Goal: Use online tool/utility: Utilize a website feature to perform a specific function

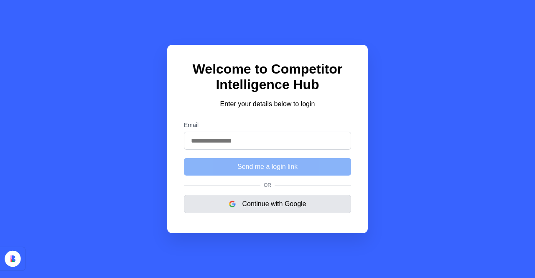
click at [268, 206] on button "Continue with Google" at bounding box center [267, 204] width 167 height 18
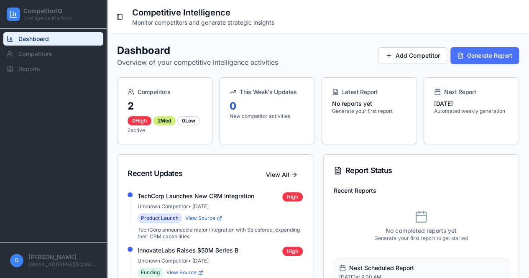
click at [466, 53] on button "Generate Report" at bounding box center [484, 55] width 69 height 17
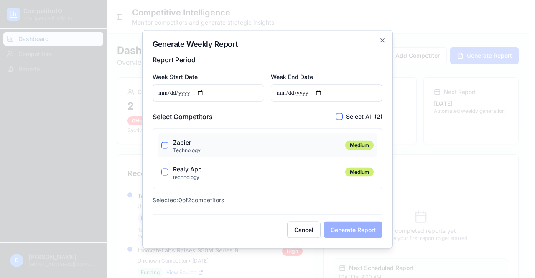
click at [164, 147] on button "Zapier" at bounding box center [164, 145] width 7 height 7
click at [164, 171] on button "Realy App" at bounding box center [164, 171] width 7 height 7
click at [338, 232] on button "Generate Report" at bounding box center [353, 229] width 59 height 17
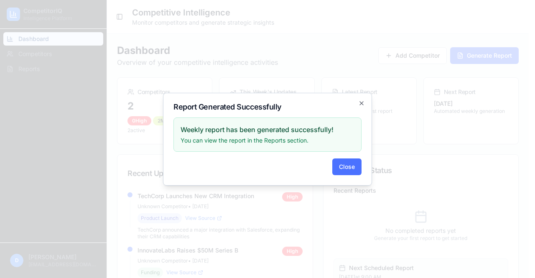
click at [339, 165] on button "Close" at bounding box center [346, 166] width 29 height 17
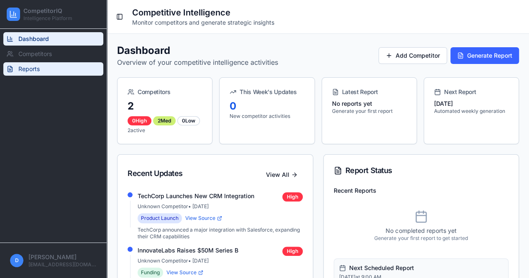
click at [48, 71] on link "Reports" at bounding box center [53, 68] width 100 height 13
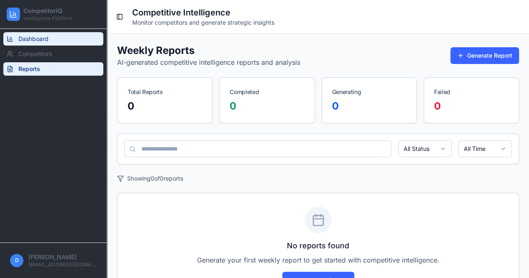
click at [30, 40] on span "Dashboard" at bounding box center [33, 39] width 30 height 8
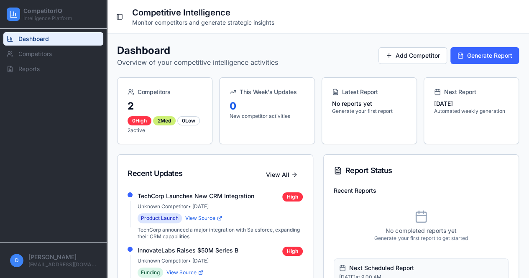
drag, startPoint x: 486, startPoint y: 56, endPoint x: 327, endPoint y: 11, distance: 164.7
click at [348, 17] on main "Toggle Sidebar Competitive Intelligence Monitor competitors and generate strate…" at bounding box center [318, 235] width 422 height 470
